Goal: Communication & Community: Answer question/provide support

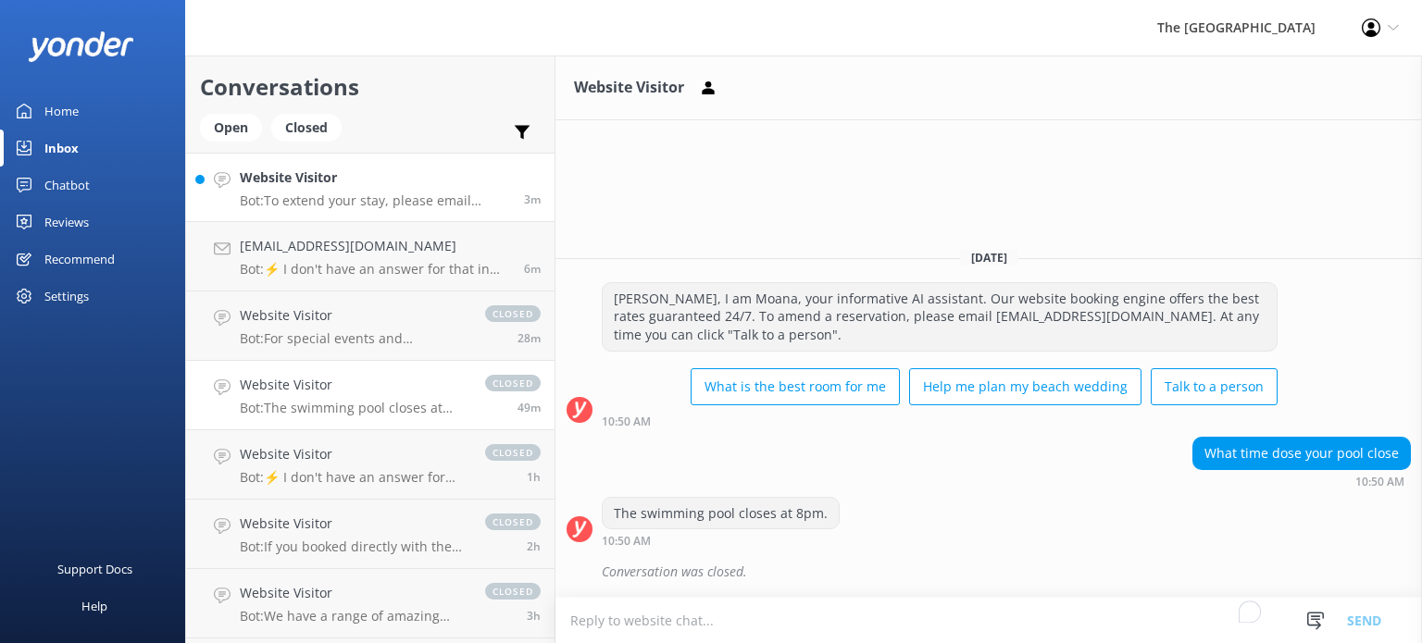
click at [277, 182] on h4 "Website Visitor" at bounding box center [375, 178] width 270 height 20
